Goal: Information Seeking & Learning: Check status

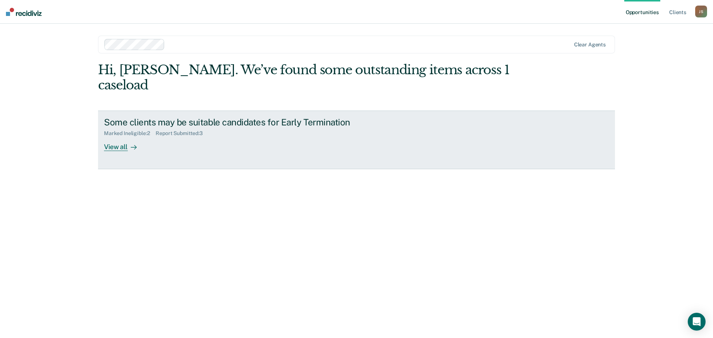
click at [124, 137] on div "View all" at bounding box center [125, 144] width 42 height 14
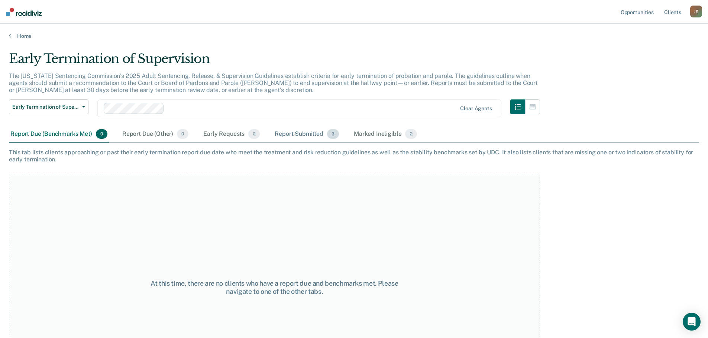
click at [322, 135] on div "Report Submitted 3" at bounding box center [306, 134] width 67 height 16
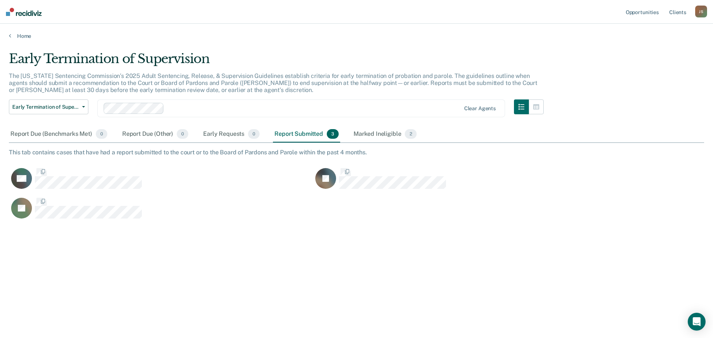
scroll to position [226, 690]
click at [535, 110] on button "button" at bounding box center [536, 107] width 15 height 15
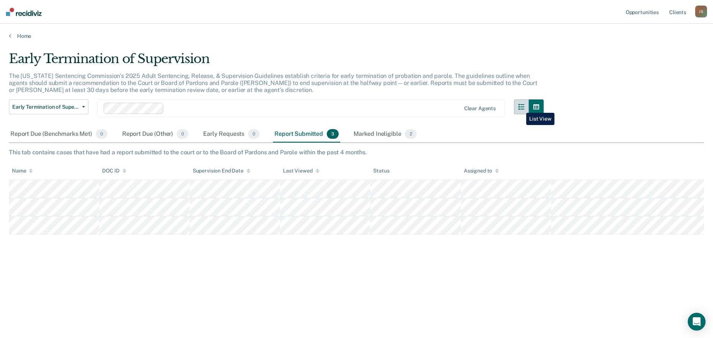
click at [521, 107] on icon "button" at bounding box center [521, 107] width 6 height 6
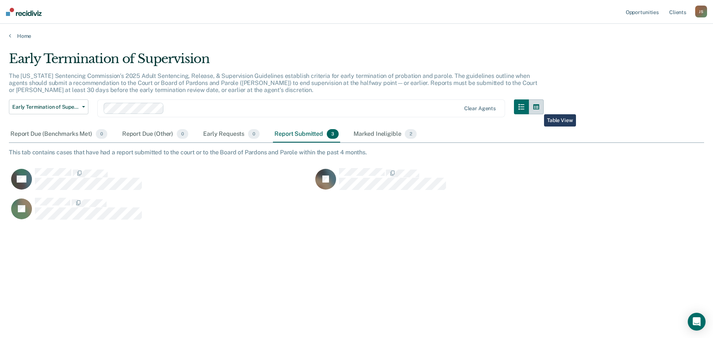
click at [539, 109] on icon "button" at bounding box center [536, 106] width 6 height 5
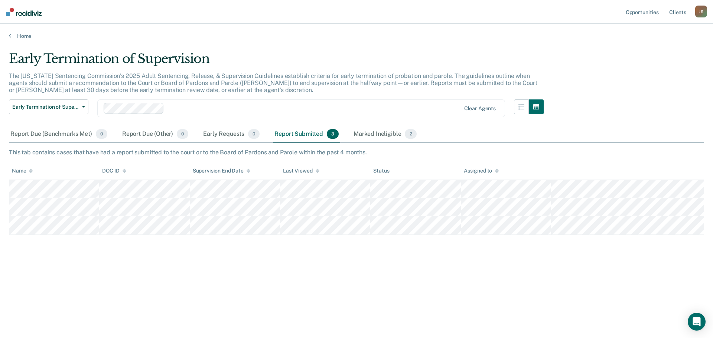
click at [699, 15] on div "J S" at bounding box center [701, 12] width 12 height 12
click at [600, 57] on div "Early Termination of Supervision The [US_STATE] Sentencing Commission’s 2025 Ad…" at bounding box center [356, 166] width 695 height 231
click at [682, 15] on link "Client s" at bounding box center [678, 12] width 20 height 24
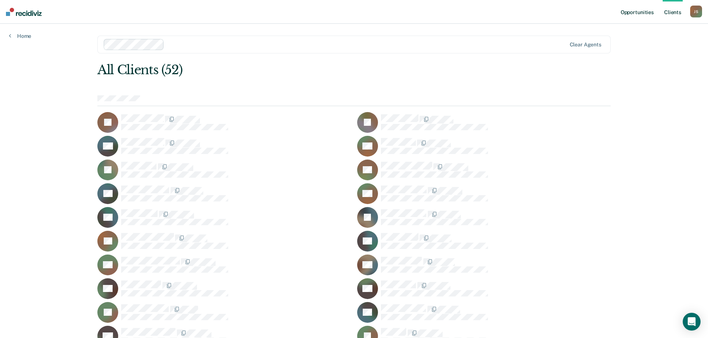
click at [645, 18] on link "Opportunities" at bounding box center [637, 12] width 36 height 24
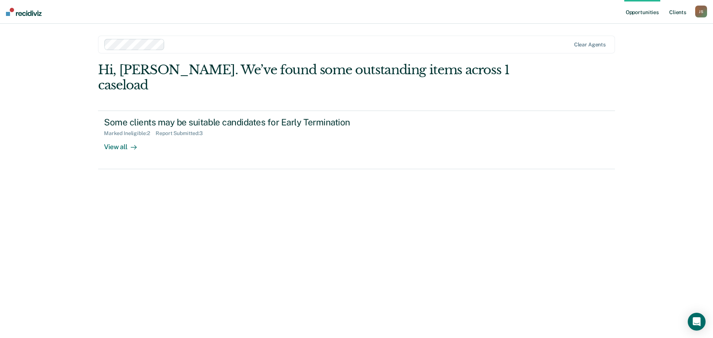
click at [674, 13] on link "Client s" at bounding box center [678, 12] width 20 height 24
